Goal: Contribute content: Contribute content

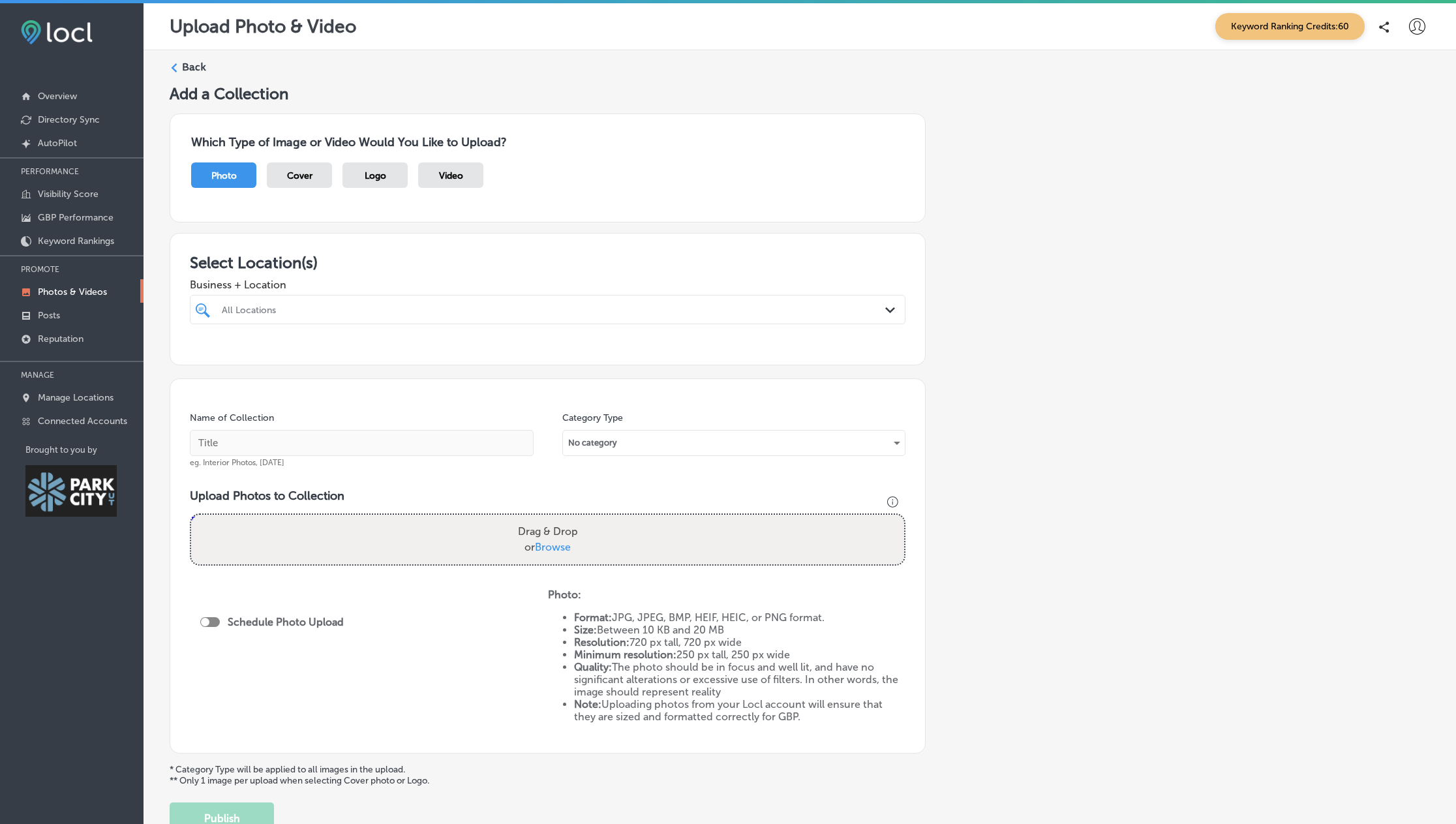
click at [151, 253] on div "Back Add a Collection Which Type of Image or Video Would You Like to Upload? Ph…" at bounding box center [799, 447] width 1312 height 793
click at [277, 312] on div "All Locations" at bounding box center [553, 309] width 664 height 11
click at [202, 386] on input "checkbox" at bounding box center [205, 384] width 16 height 16
click at [422, 481] on div "Name of Collection eg. Interior Photos, [DATE] Category Type No category Upload…" at bounding box center [547, 565] width 756 height 375
click at [278, 443] on input "text" at bounding box center [362, 443] width 344 height 26
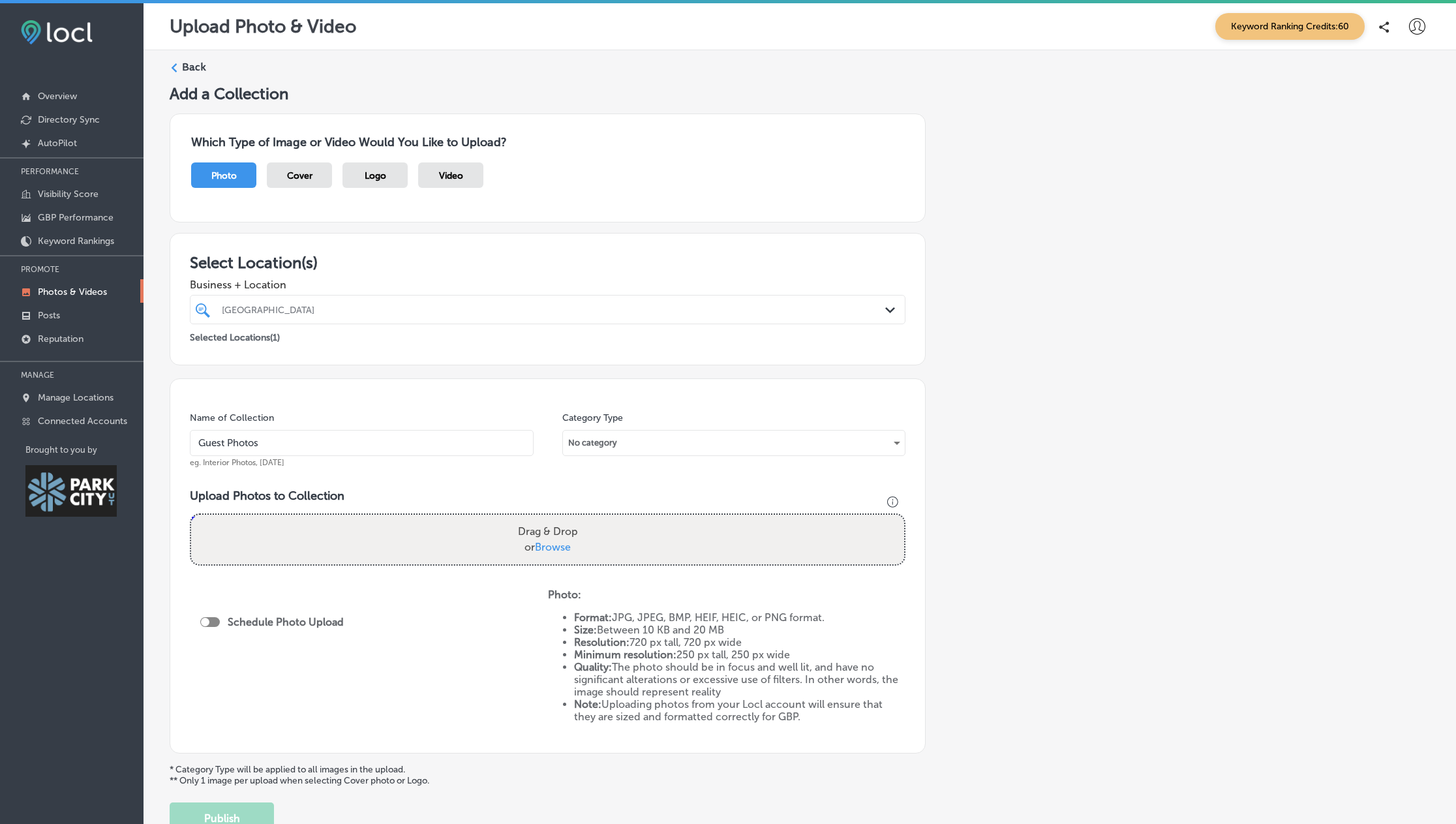
type input "Guest Photos"
click at [643, 444] on div "No category" at bounding box center [734, 443] width 342 height 21
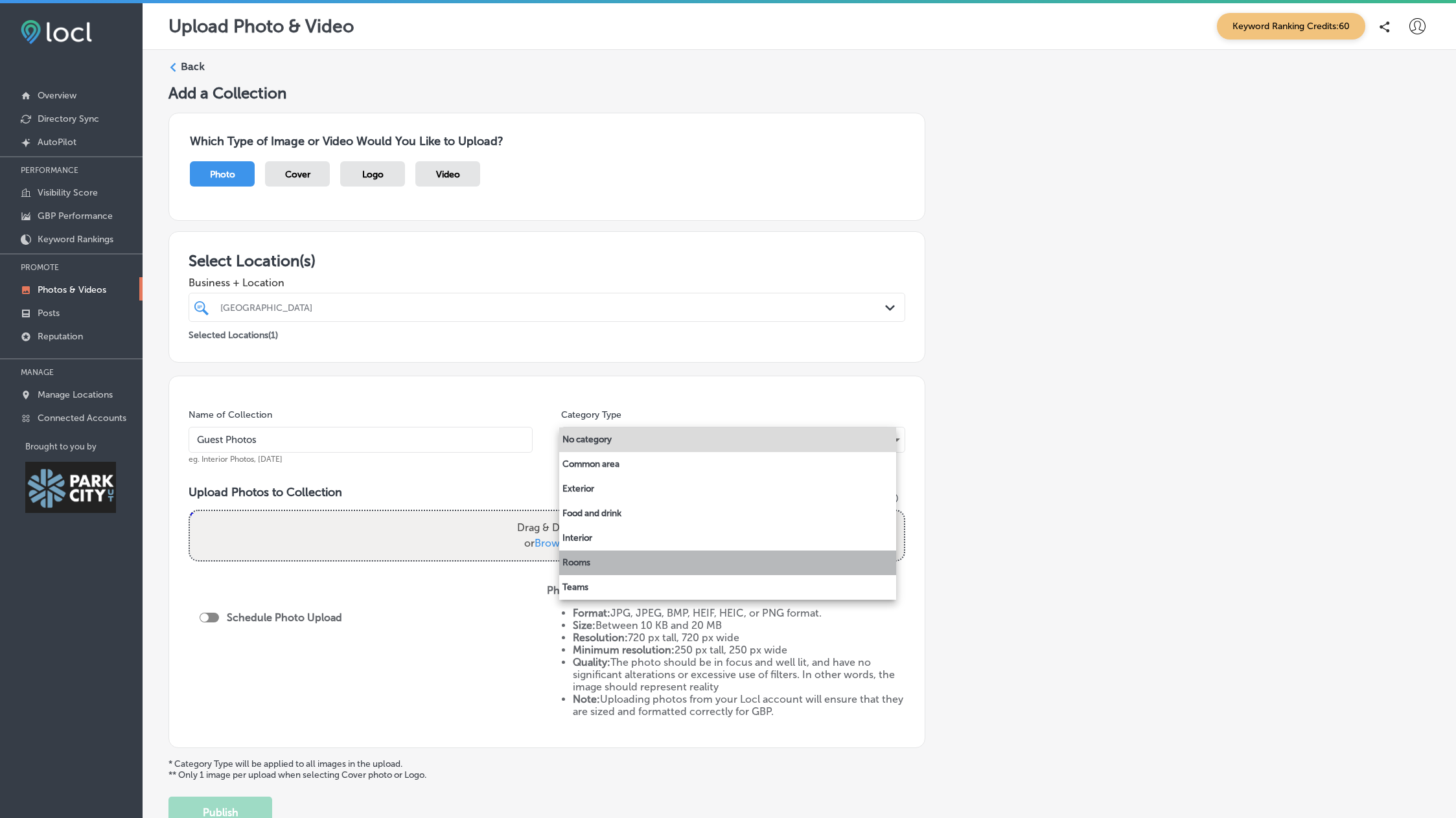
click at [610, 560] on li "Rooms" at bounding box center [727, 563] width 337 height 24
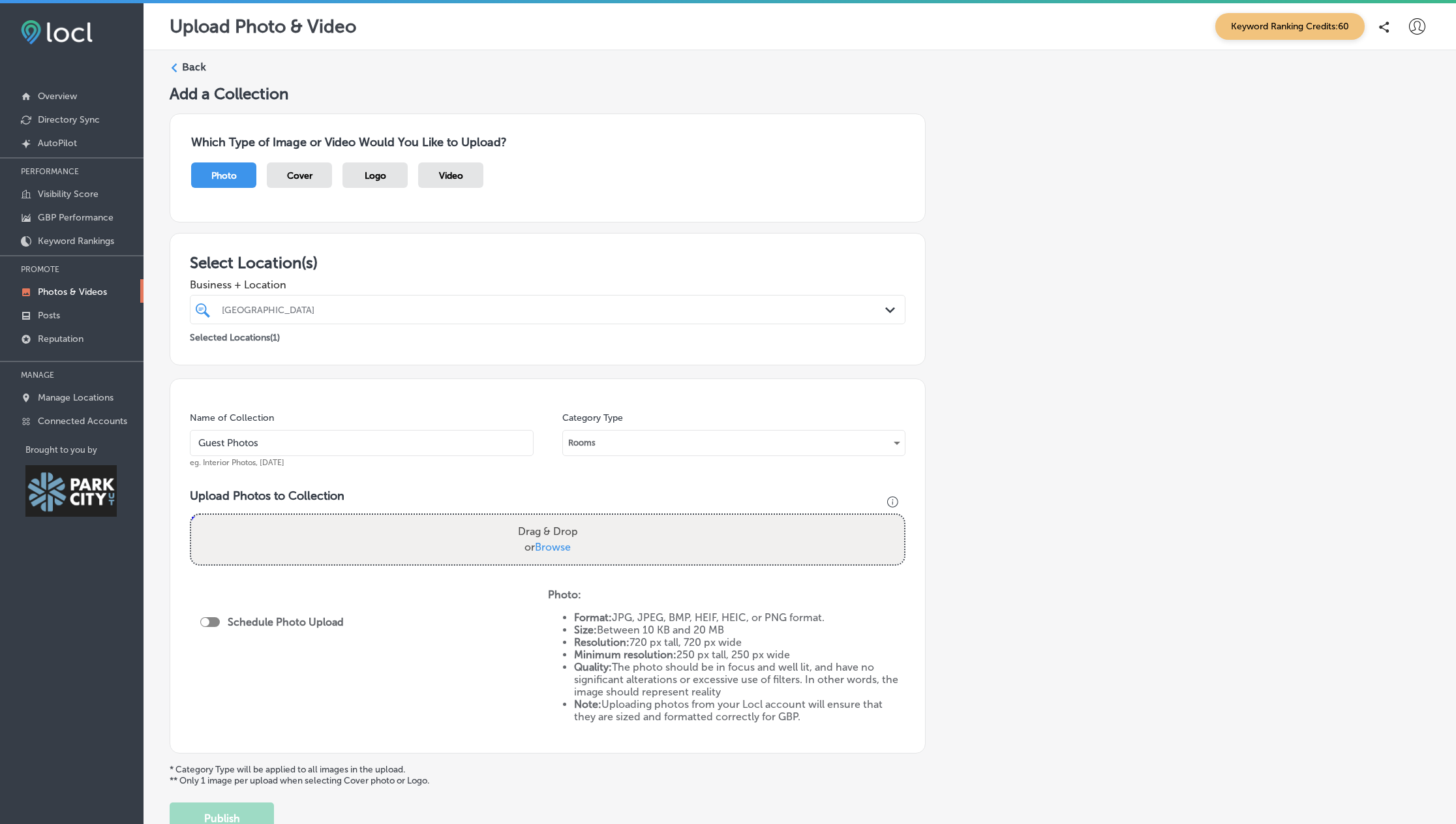
click at [552, 547] on span "Browse" at bounding box center [552, 547] width 36 height 13
click at [552, 519] on input "Drag & Drop or Browse" at bounding box center [547, 516] width 713 height 4
type input "C:\fakepath\5 (1).jpg"
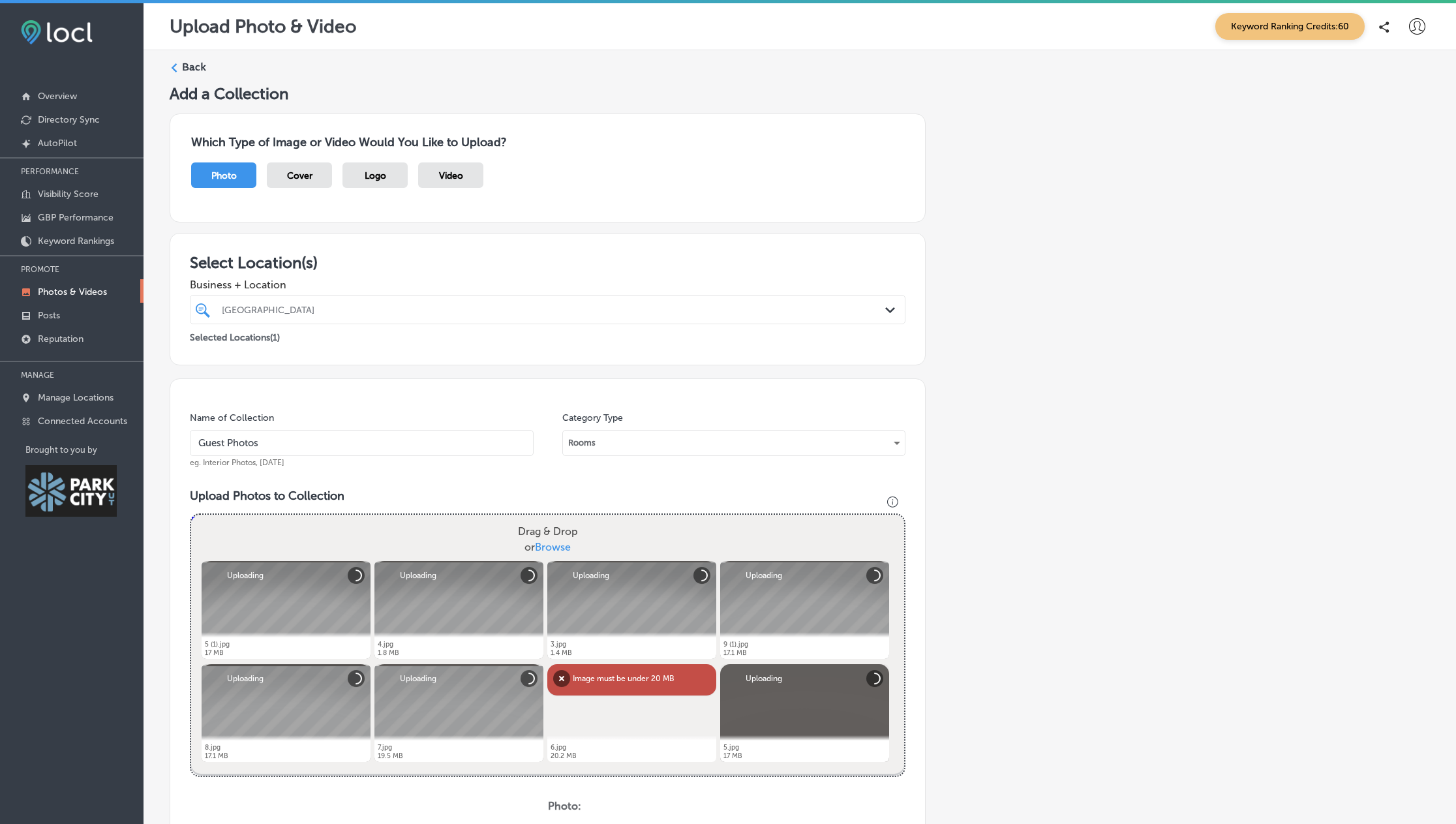
scroll to position [306, 0]
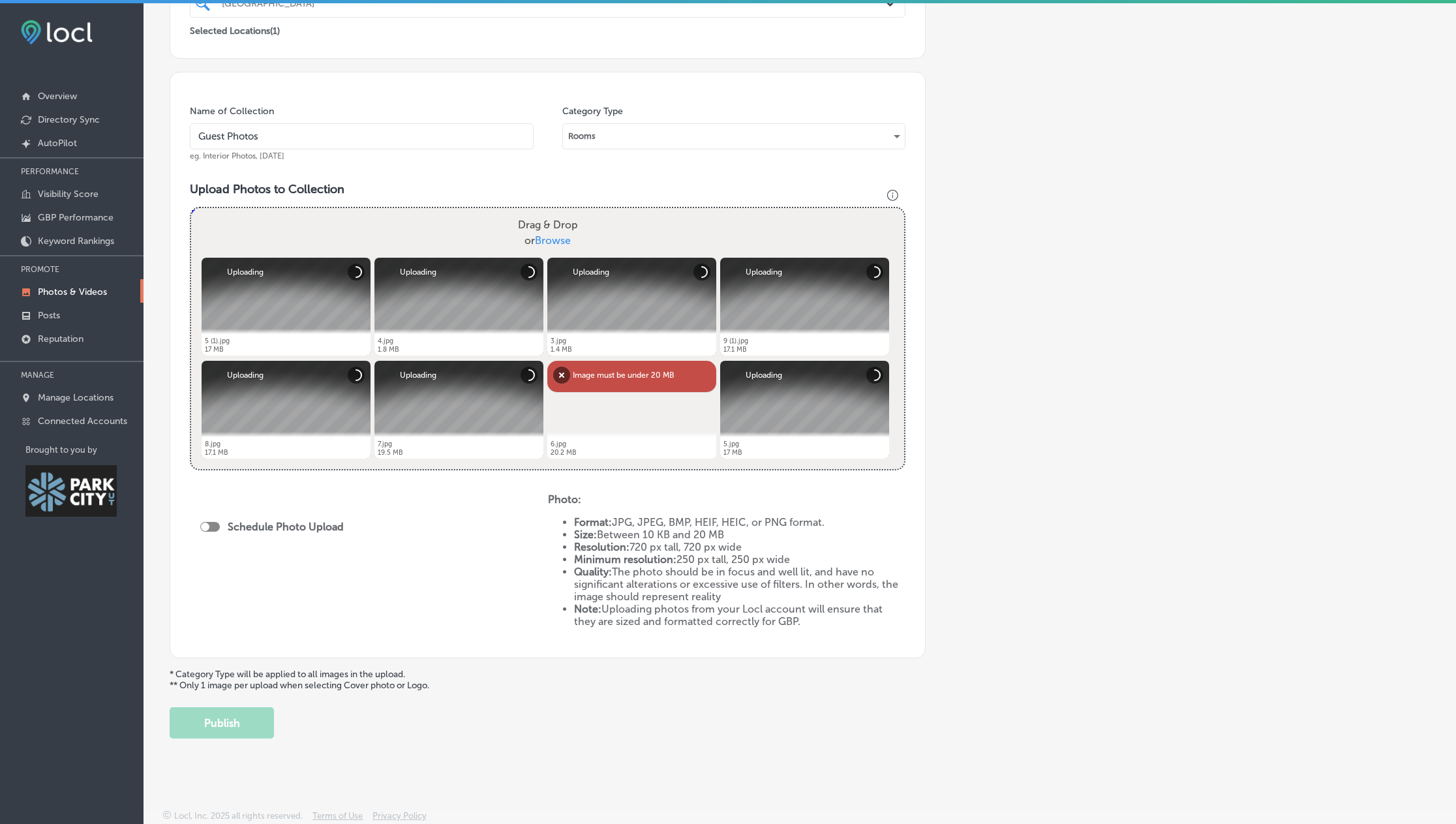
click at [212, 526] on div at bounding box center [210, 526] width 19 height 10
checkbox input "true"
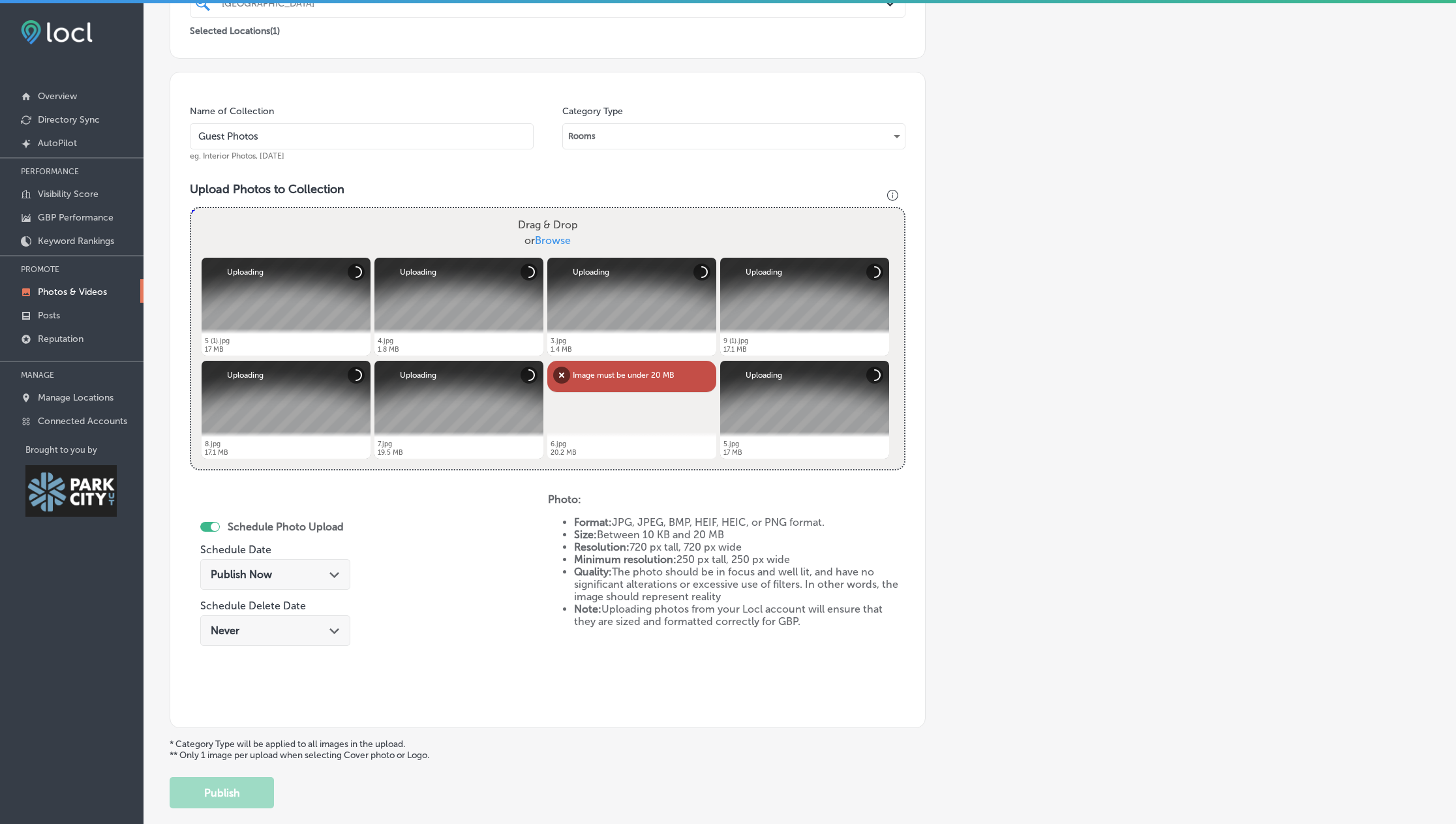
click at [289, 577] on div "Publish Now Path Created with Sketch." at bounding box center [275, 574] width 129 height 13
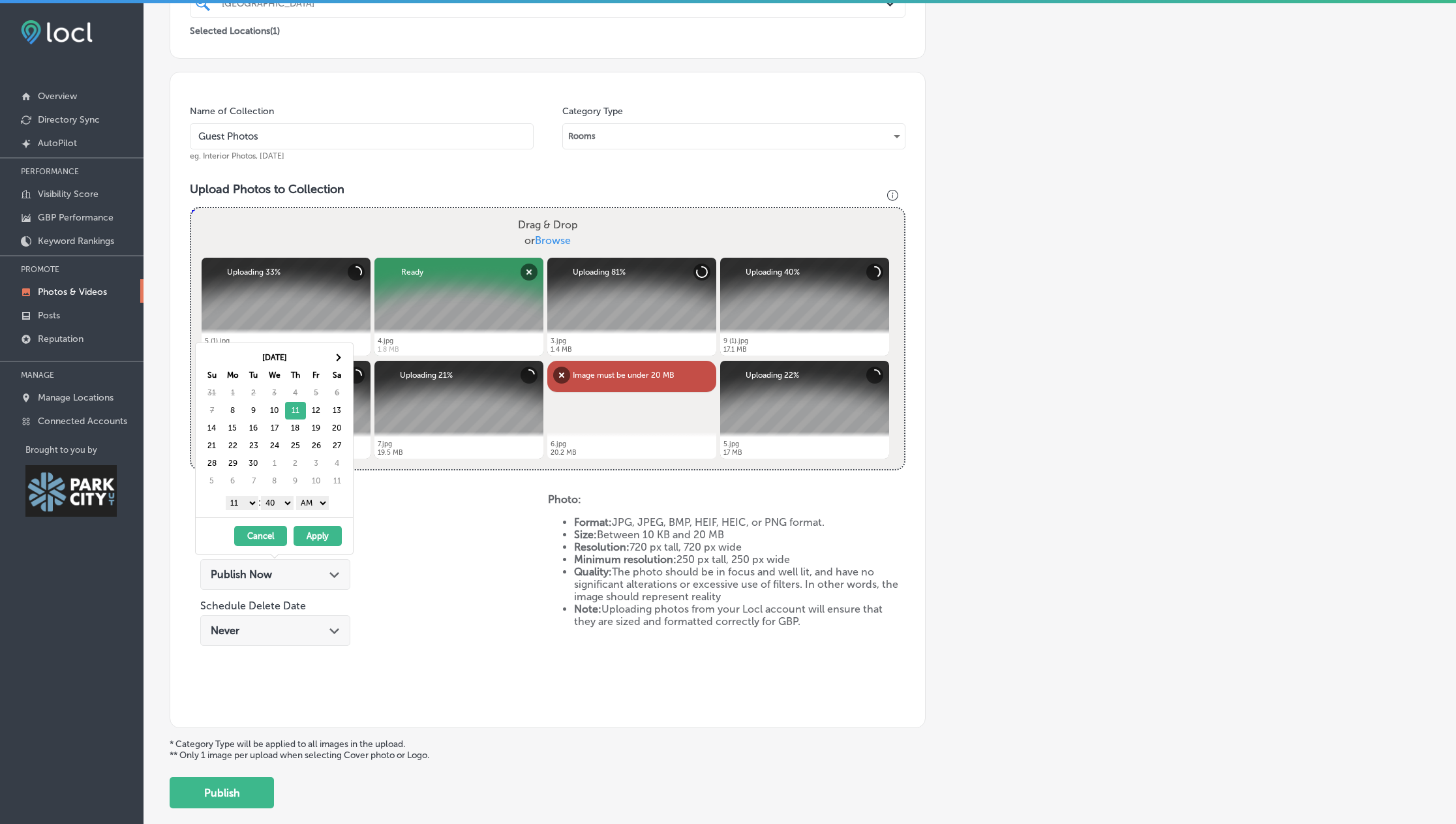
click at [320, 539] on button "Apply" at bounding box center [318, 535] width 48 height 20
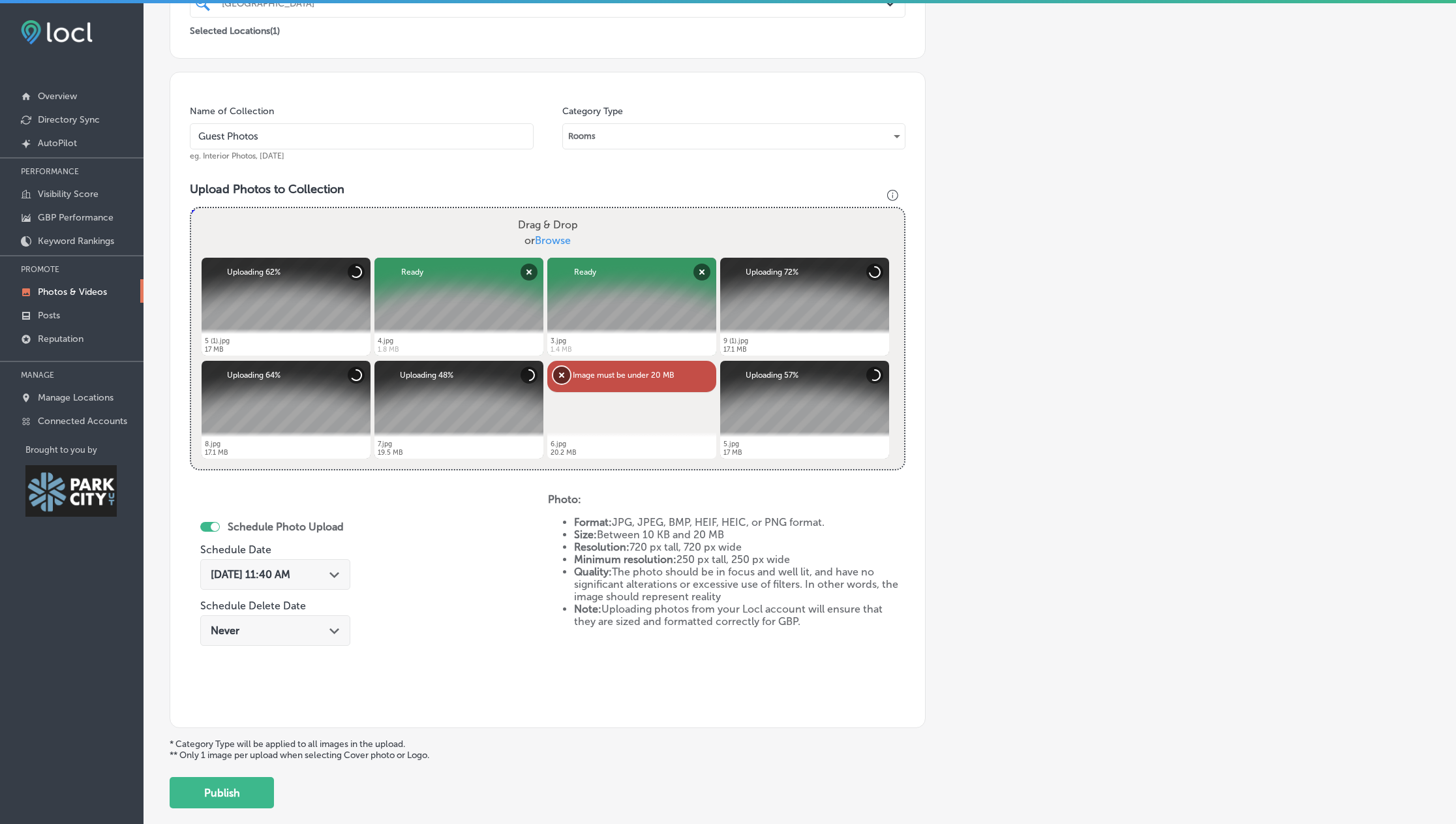
click at [561, 374] on button "Remove" at bounding box center [561, 375] width 17 height 17
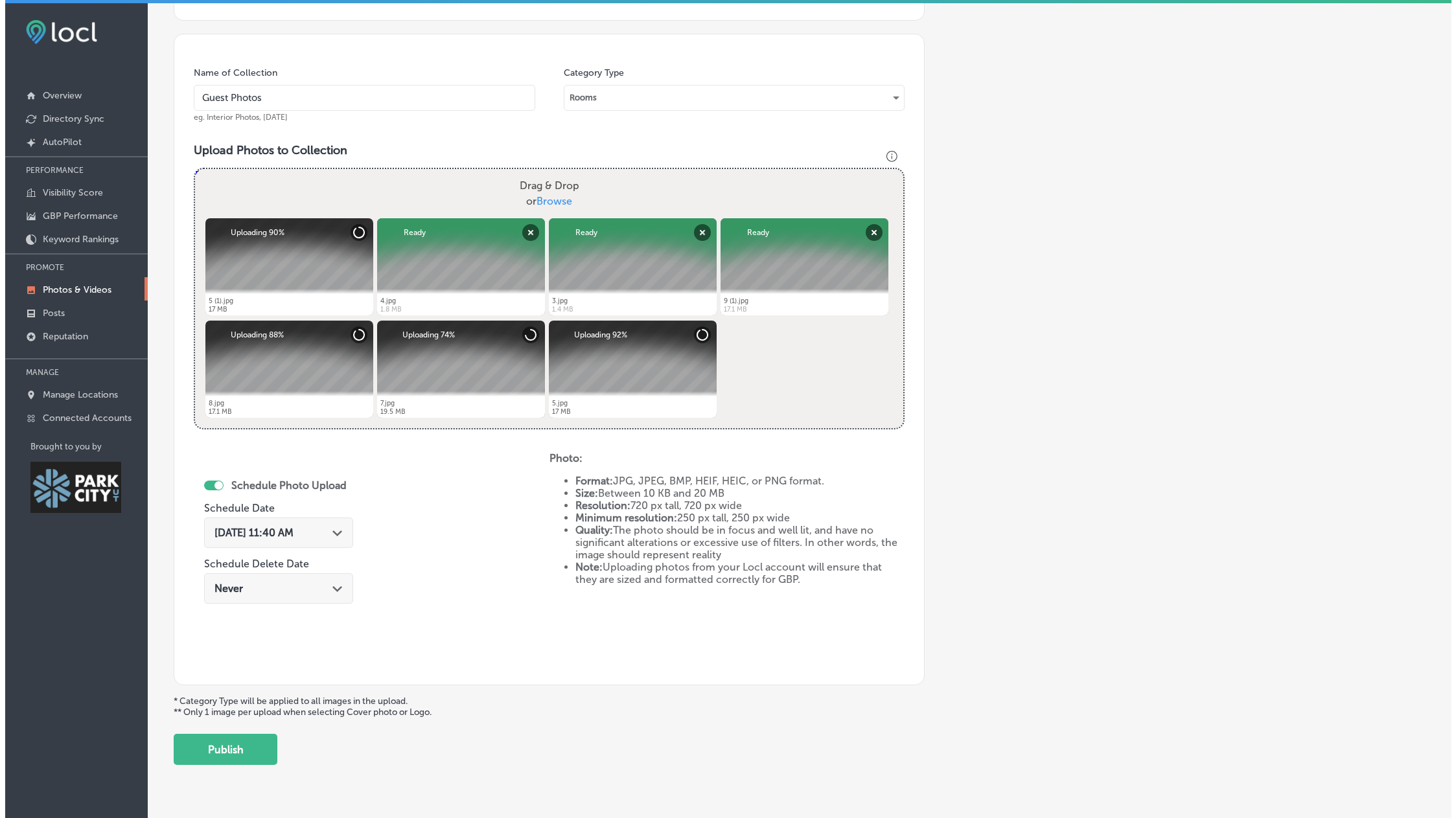
scroll to position [374, 0]
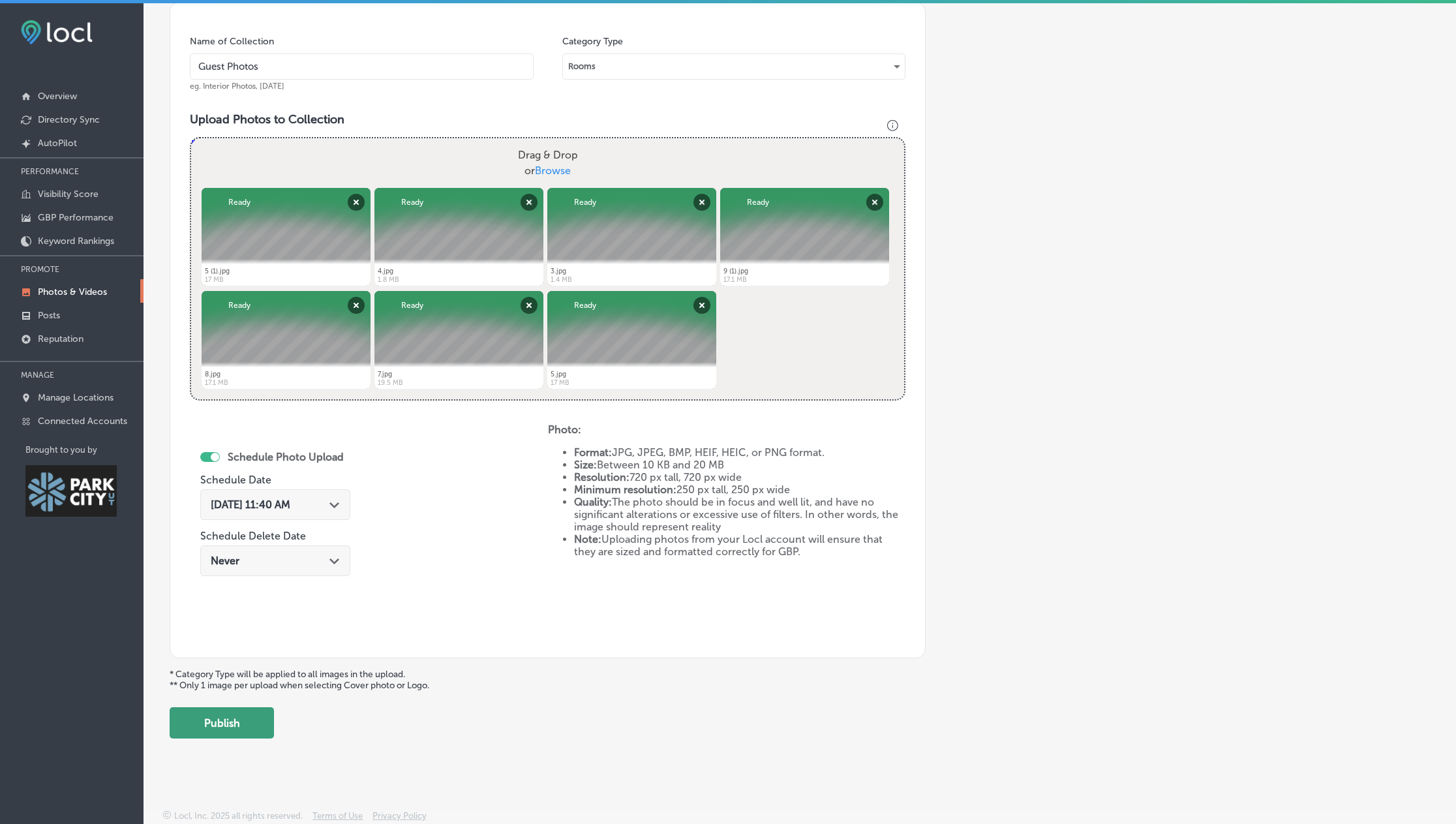
click at [227, 726] on button "Publish" at bounding box center [221, 723] width 104 height 31
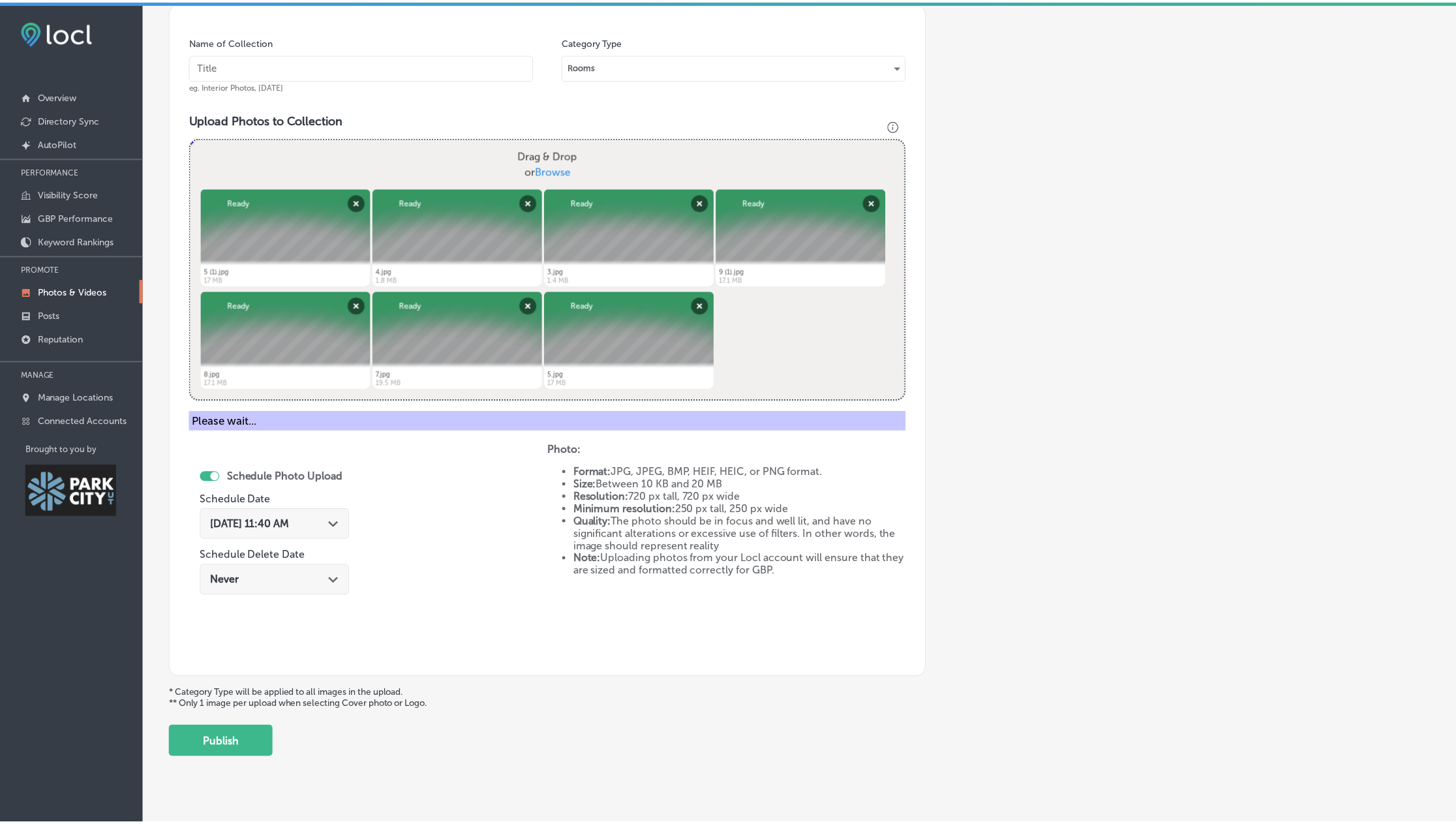
scroll to position [165, 0]
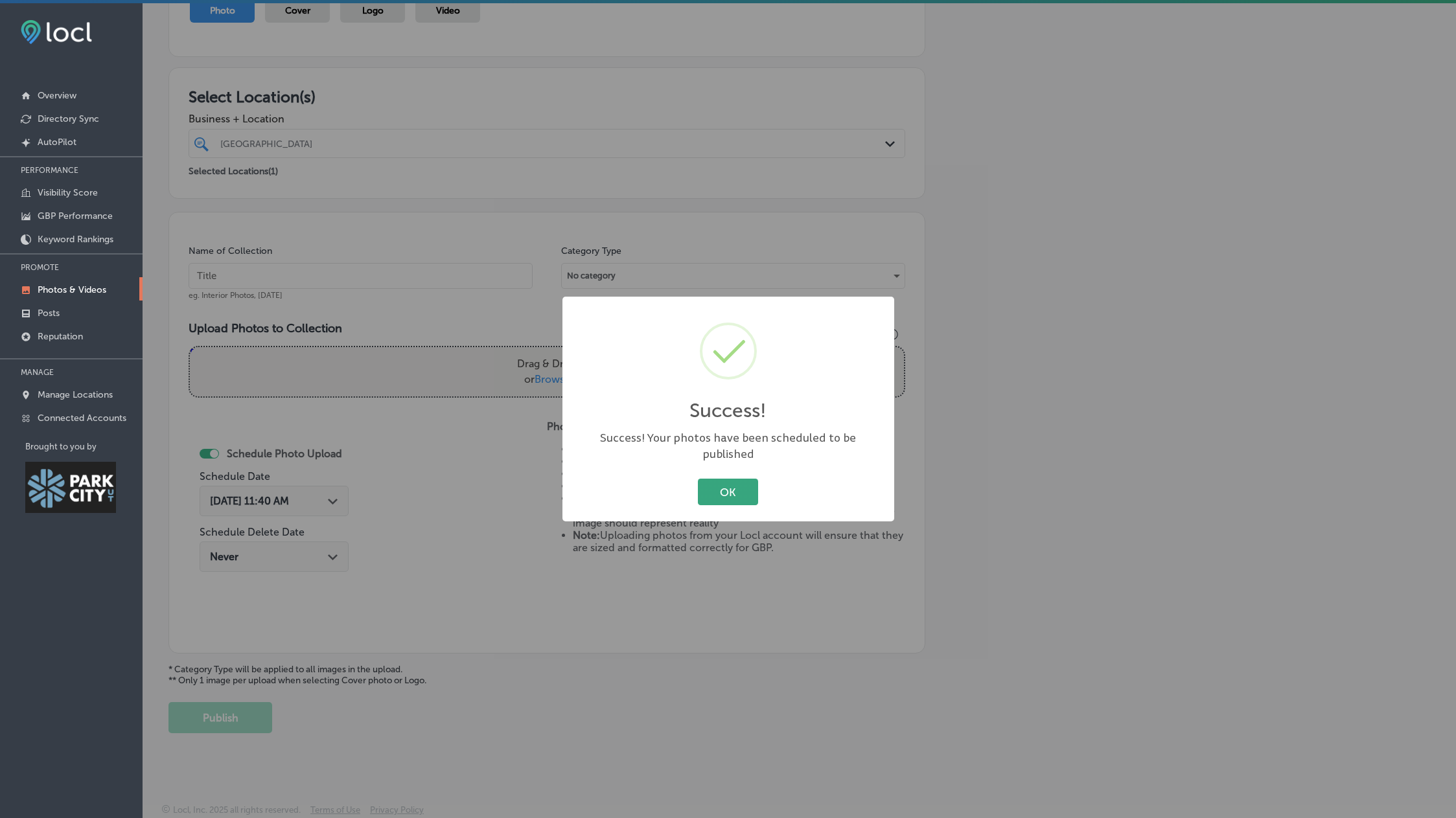
click at [723, 490] on button "OK" at bounding box center [727, 492] width 60 height 27
